Goal: Information Seeking & Learning: Find specific fact

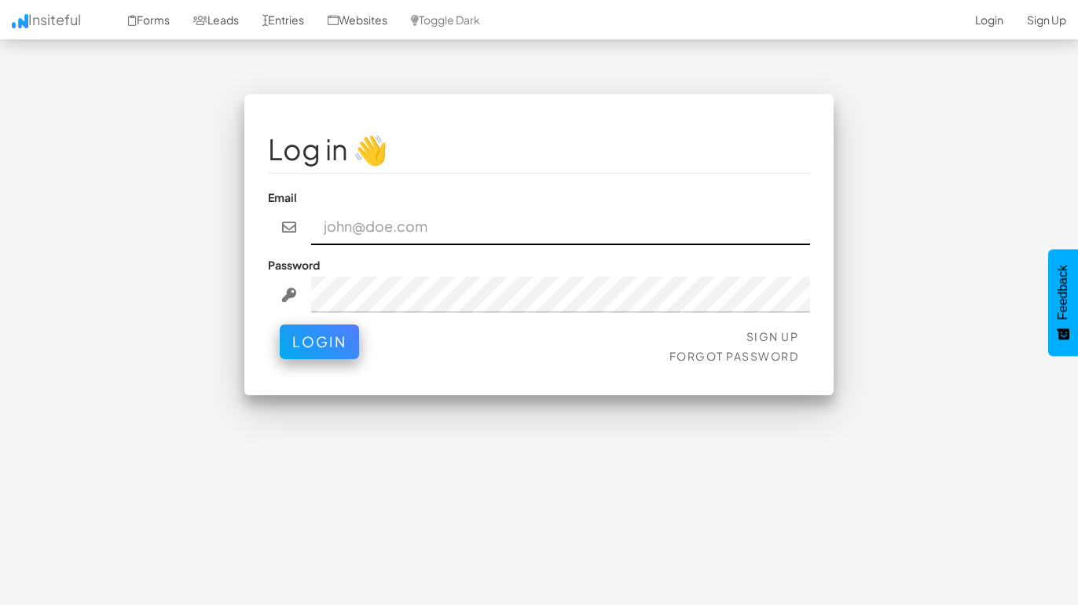
type input "admin@herenow.health"
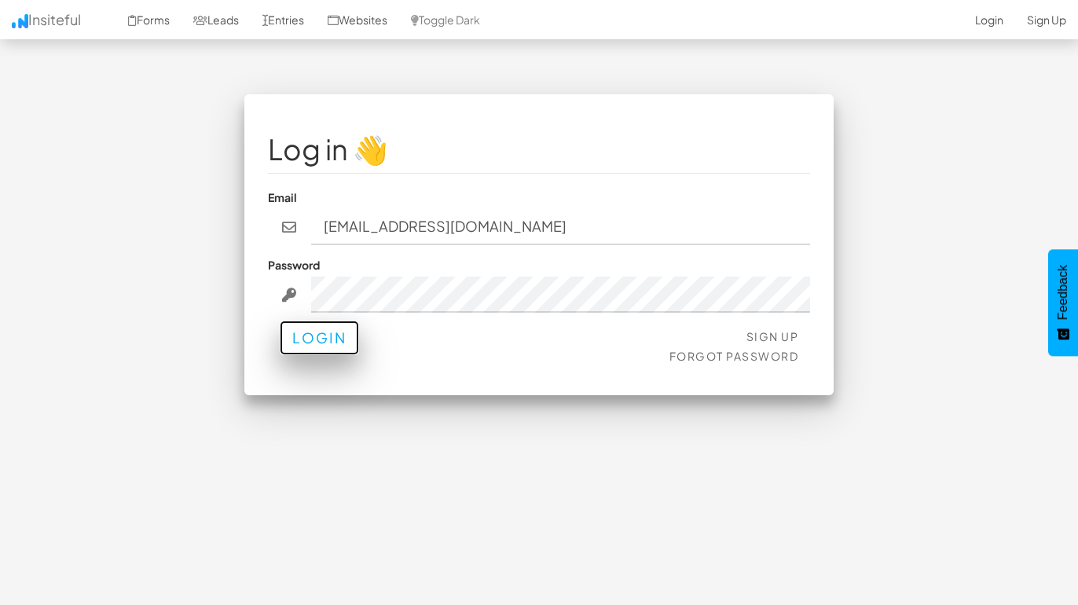
click at [334, 334] on button "Login" at bounding box center [319, 337] width 79 height 35
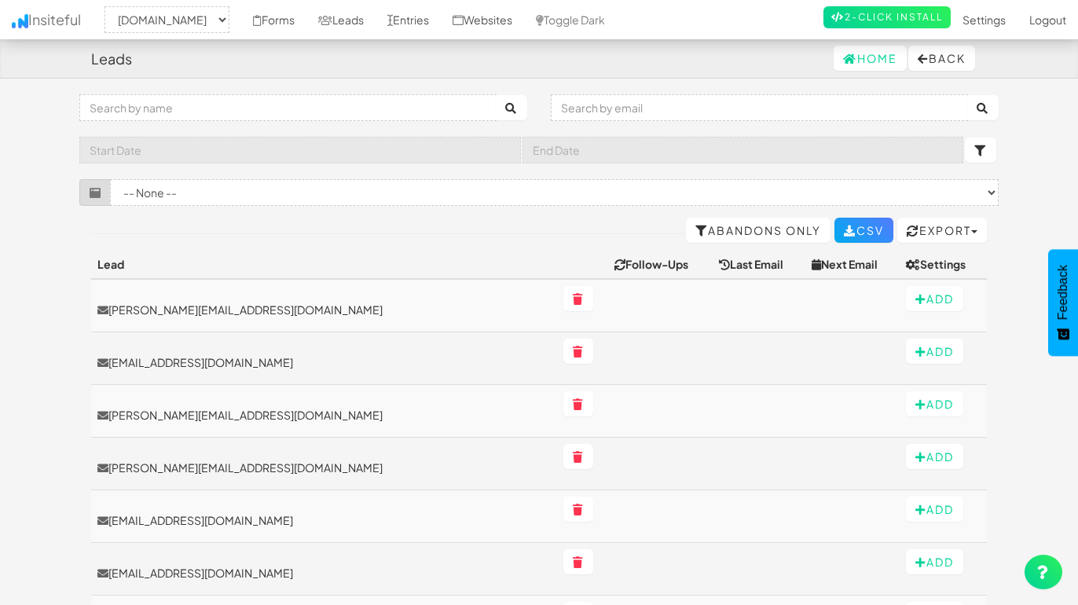
select select "2385"
click at [375, 26] on link "Leads" at bounding box center [340, 19] width 69 height 39
select select "2385"
click at [441, 23] on link "Entries" at bounding box center [407, 19] width 65 height 39
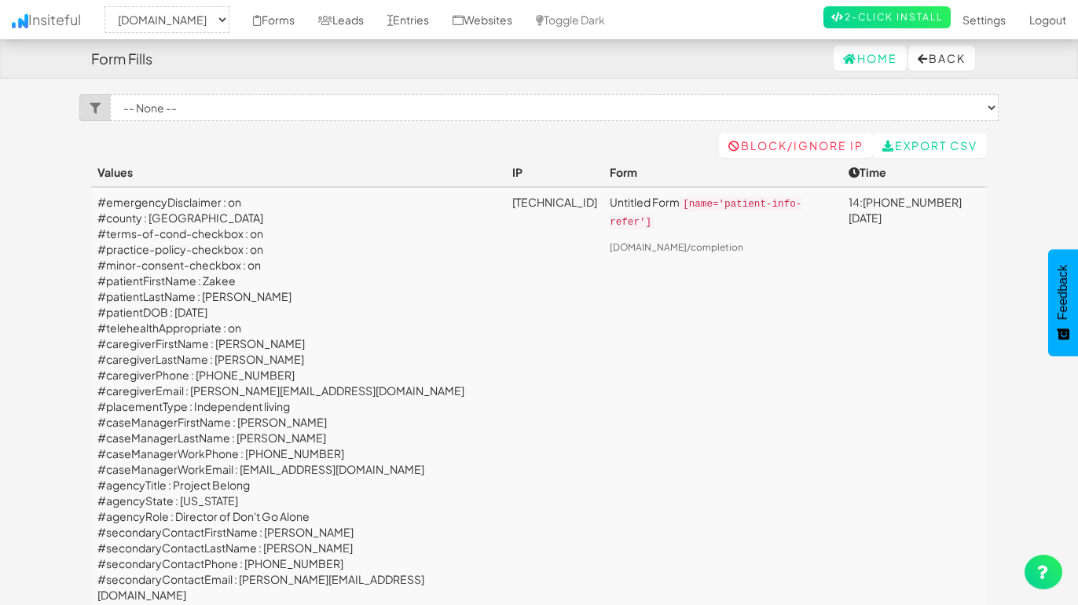
select select "2385"
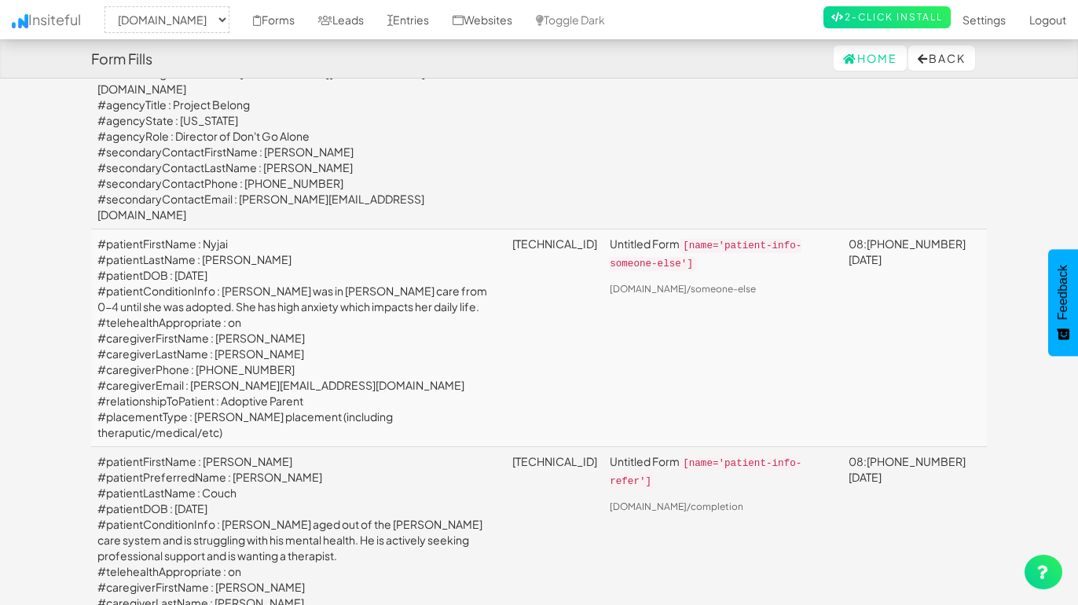
scroll to position [1434, 0]
drag, startPoint x: 363, startPoint y: 441, endPoint x: 192, endPoint y: 436, distance: 171.3
click at [192, 436] on td "#patientFirstName : Nyjai #patientLastName : [PERSON_NAME] #patientDOB : [DATE]…" at bounding box center [298, 336] width 415 height 218
copy td "[PERSON_NAME][EMAIL_ADDRESS][DOMAIN_NAME]"
click at [382, 441] on td "#patientFirstName : Nyjai #patientLastName : [PERSON_NAME] #patientDOB : [DATE]…" at bounding box center [298, 336] width 415 height 218
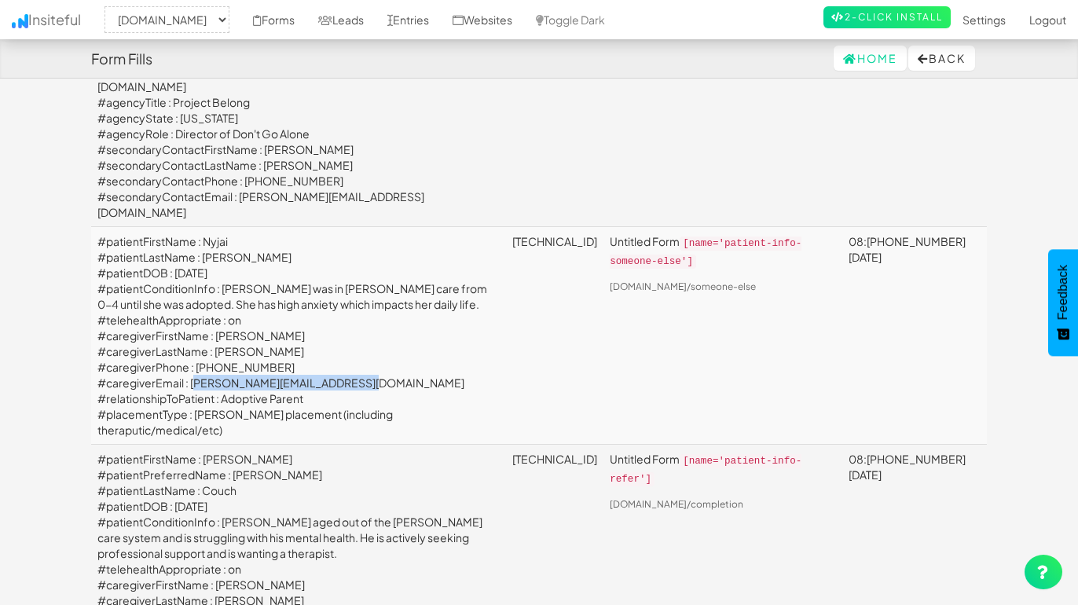
drag, startPoint x: 366, startPoint y: 441, endPoint x: 193, endPoint y: 438, distance: 172.8
click at [193, 438] on td "#patientFirstName : Nyjai #patientLastName : [PERSON_NAME] #patientDOB : [DATE]…" at bounding box center [298, 336] width 415 height 218
copy td "[PERSON_NAME][EMAIL_ADDRESS][DOMAIN_NAME]"
